Goal: Information Seeking & Learning: Learn about a topic

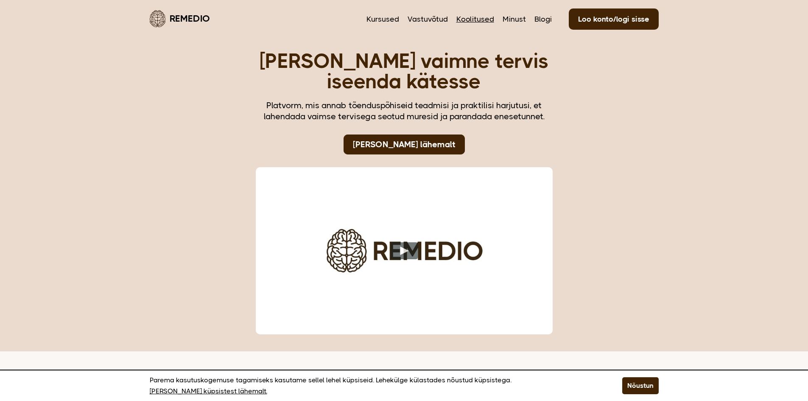
click at [469, 17] on link "Koolitused" at bounding box center [475, 19] width 38 height 11
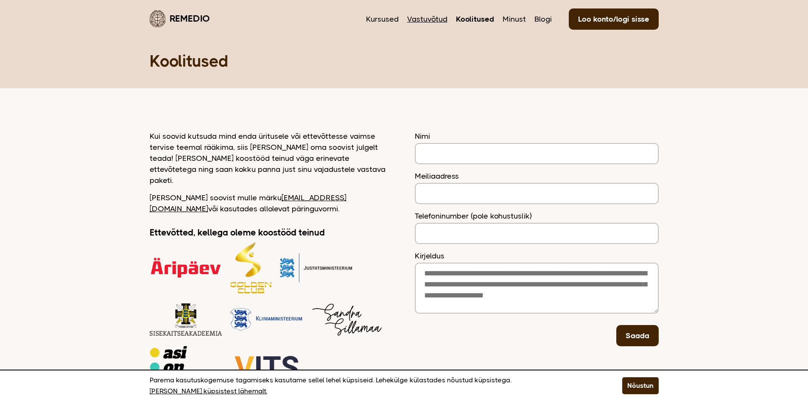
click at [433, 22] on link "Vastuvõtud" at bounding box center [427, 19] width 40 height 11
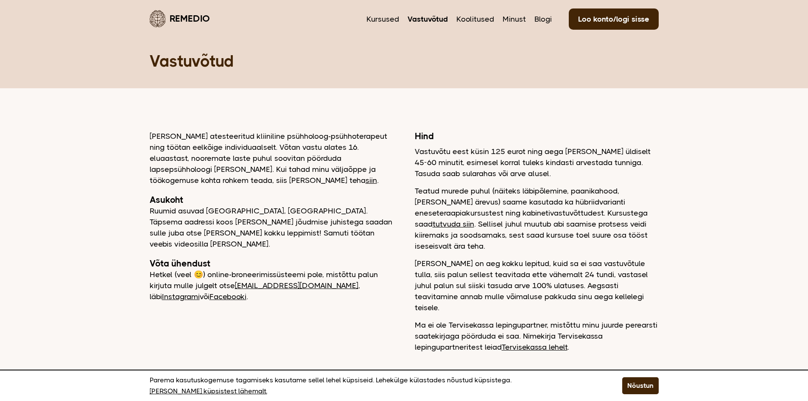
click at [390, 25] on nav "Kursused Vastuvõtud Koolitused Minust Blogi Loo konto/logi sisse" at bounding box center [512, 18] width 292 height 20
click at [394, 20] on link "Kursused" at bounding box center [382, 19] width 33 height 11
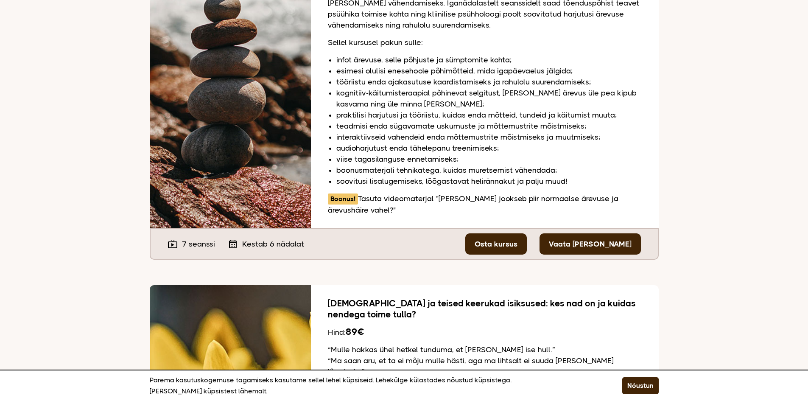
scroll to position [229, 0]
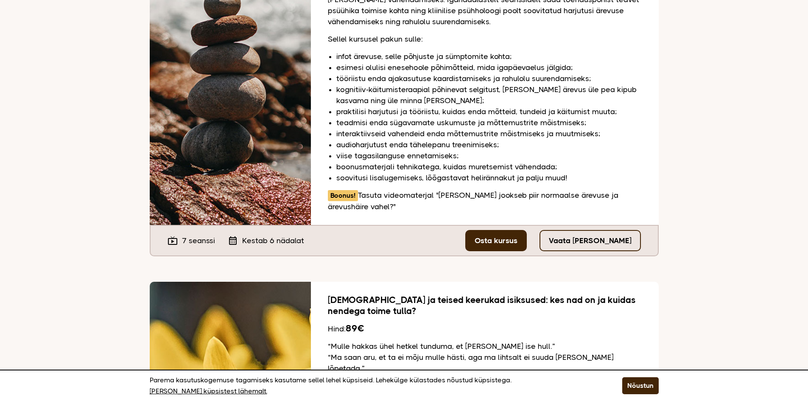
click at [585, 230] on link "Vaata tasuta seanssi" at bounding box center [589, 240] width 101 height 21
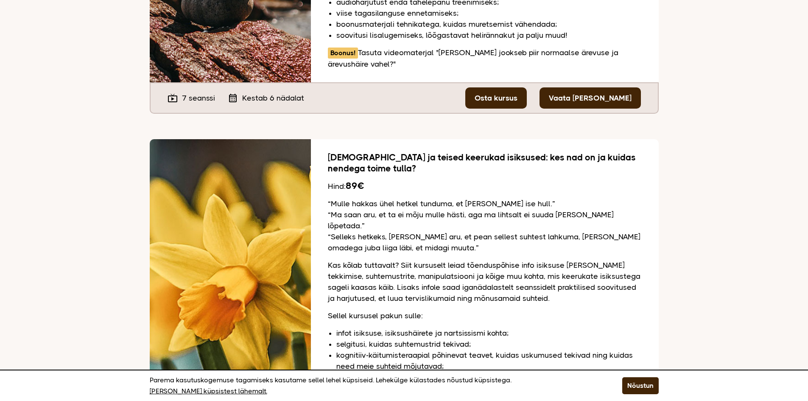
scroll to position [373, 0]
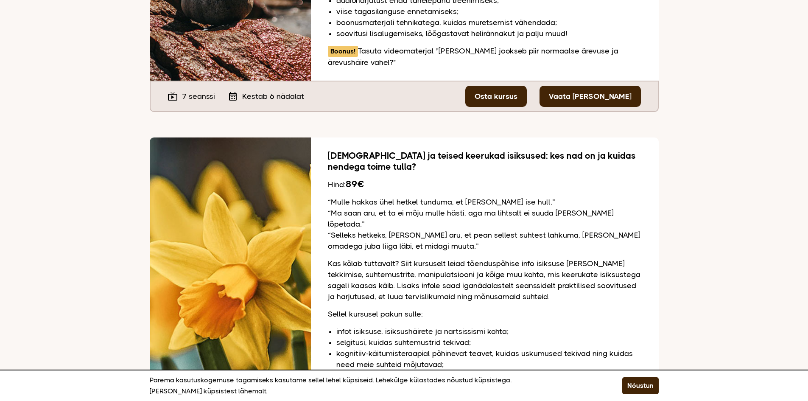
click at [361, 137] on div "Nartsissism ja teised keerukad isiksused: kes nad on ja kuidas nendega toime tu…" at bounding box center [485, 301] width 348 height 329
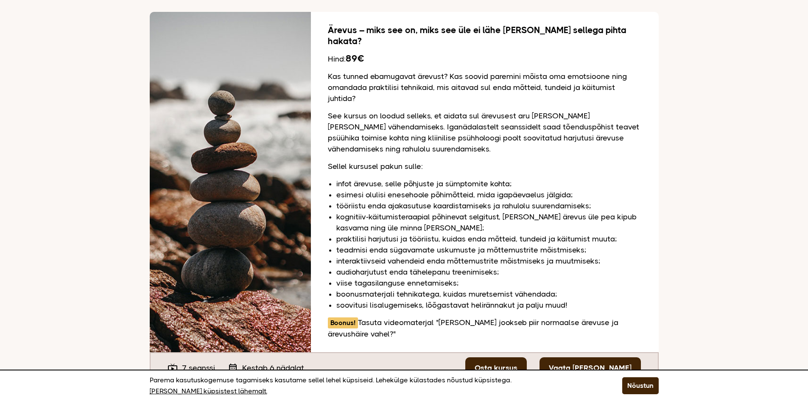
scroll to position [0, 0]
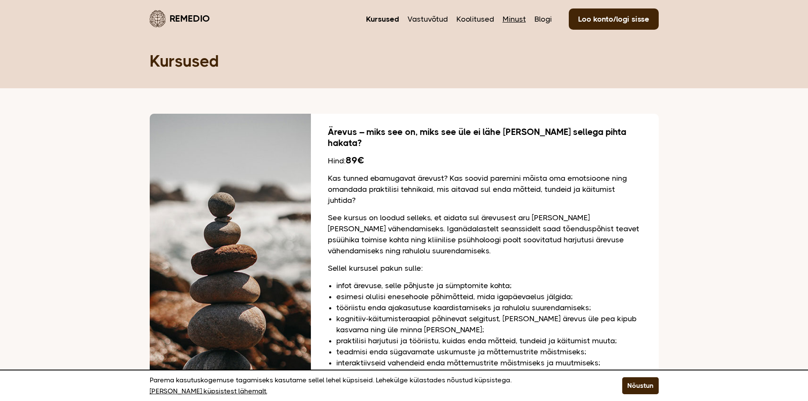
click at [516, 20] on link "Minust" at bounding box center [514, 19] width 23 height 11
